Goal: Task Accomplishment & Management: Use online tool/utility

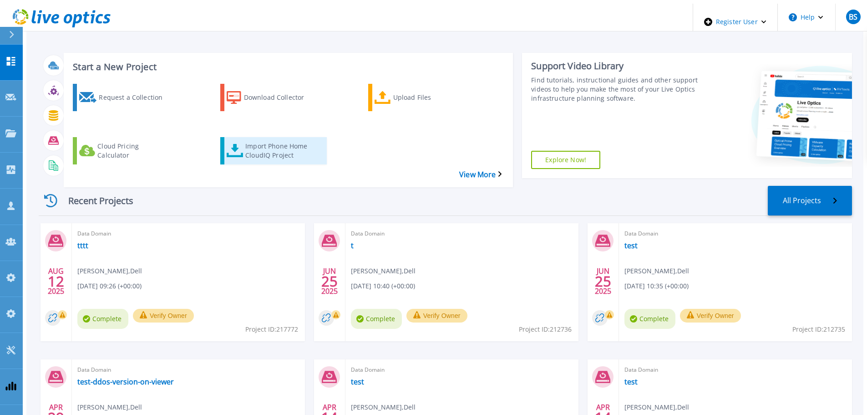
click at [263, 139] on div "Import Phone Home CloudIQ Project" at bounding box center [281, 150] width 73 height 23
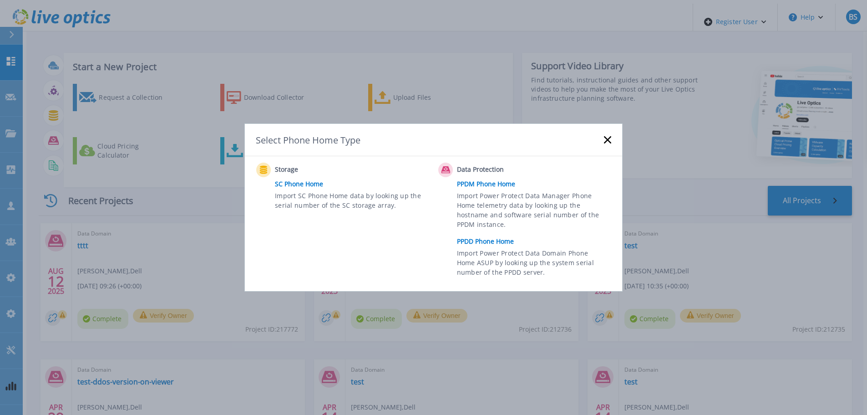
click at [499, 240] on link "PPDD Phone Home" at bounding box center [536, 242] width 159 height 14
